Goal: Check status: Check status

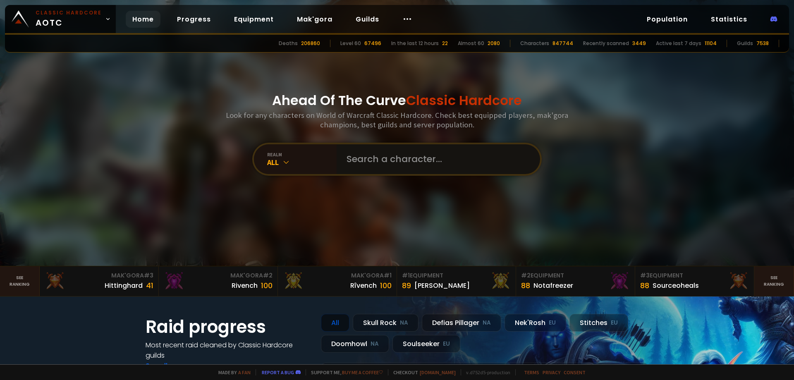
click at [365, 155] on input "text" at bounding box center [436, 159] width 189 height 30
paste input "sndbootypics"
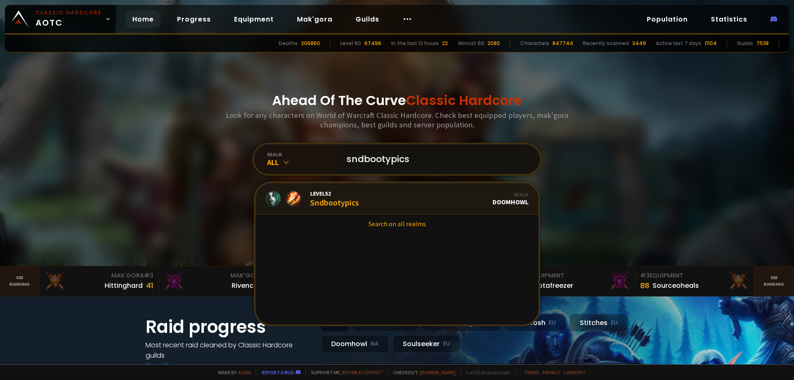
type input "sndbootypics"
click at [370, 197] on link "Level 52 Sndbootypics Realm Doomhowl" at bounding box center [397, 198] width 283 height 31
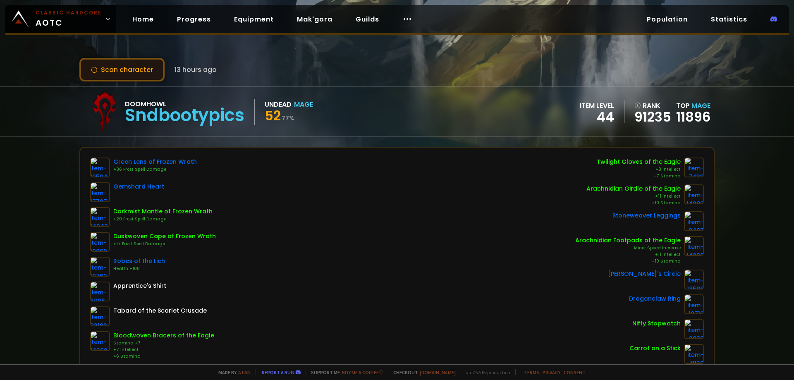
click at [127, 68] on button "Scan character" at bounding box center [121, 70] width 85 height 24
click at [198, 111] on div "Sndbootypics" at bounding box center [185, 115] width 120 height 12
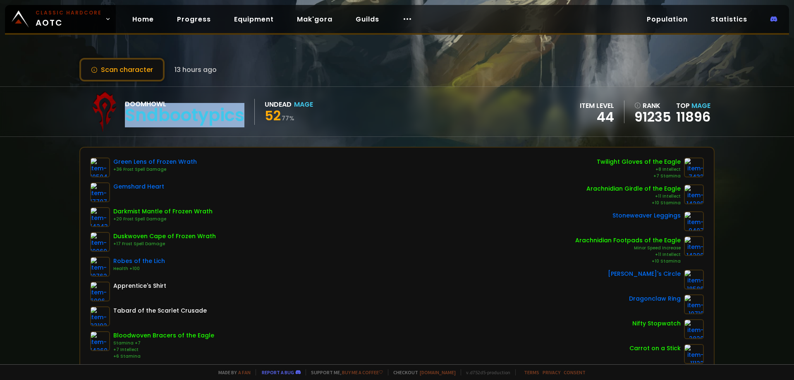
click at [198, 111] on div "Sndbootypics" at bounding box center [185, 115] width 120 height 12
copy div "Sndbootypics"
click at [234, 65] on div "Scan character 13 hours ago" at bounding box center [396, 70] width 635 height 24
